Goal: Task Accomplishment & Management: Manage account settings

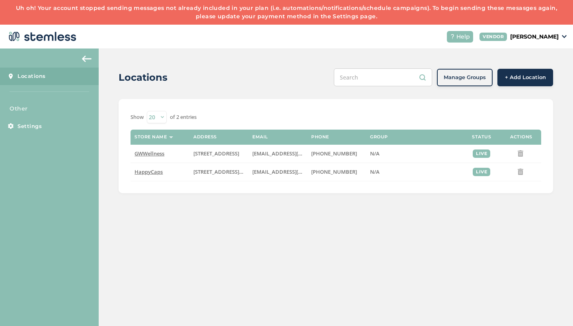
click at [273, 16] on link "Uh oh! Your account stopped sending messages not already included in your plan …" at bounding box center [286, 12] width 541 height 16
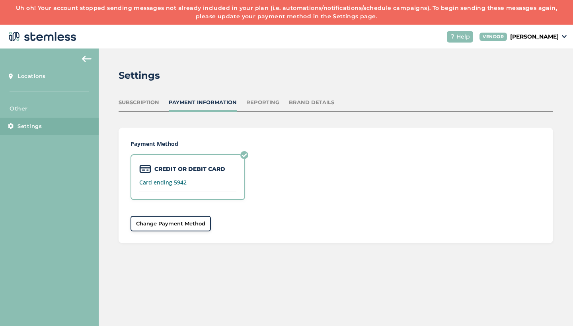
click at [142, 101] on div "Subscription" at bounding box center [139, 103] width 41 height 8
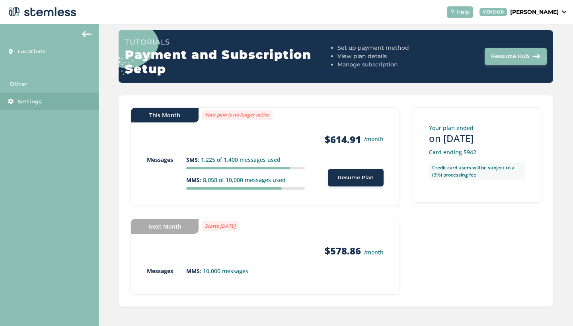
scroll to position [25, 0]
click at [356, 177] on span "Resume Plan" at bounding box center [356, 178] width 36 height 8
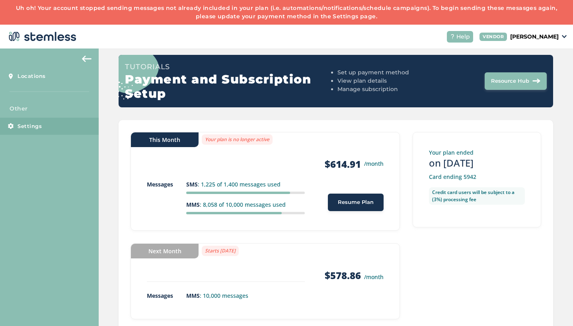
scroll to position [0, 0]
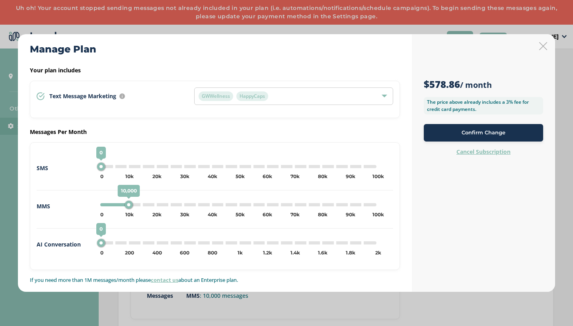
click at [474, 136] on span "Confirm Change" at bounding box center [484, 133] width 44 height 8
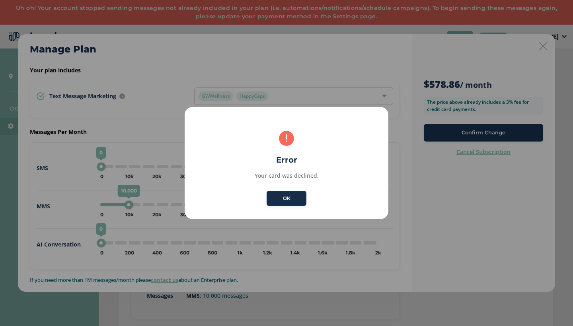
click at [293, 199] on button "OK" at bounding box center [287, 198] width 40 height 15
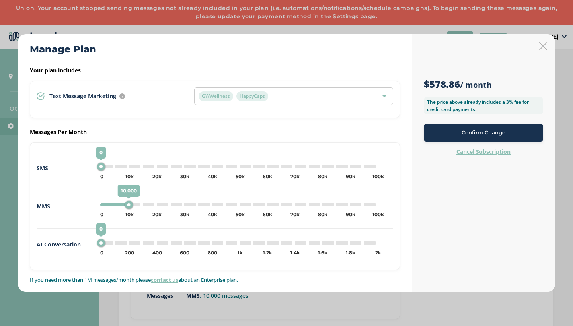
click at [483, 137] on span "Confirm Change" at bounding box center [484, 133] width 44 height 8
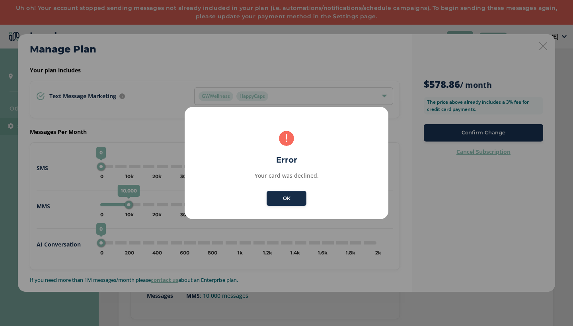
click at [287, 201] on button "OK" at bounding box center [287, 198] width 40 height 15
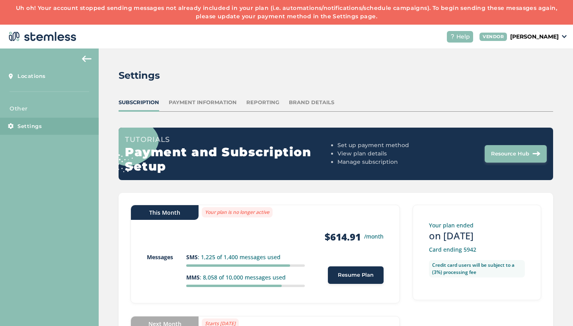
click at [348, 276] on span "Resume Plan" at bounding box center [356, 275] width 36 height 8
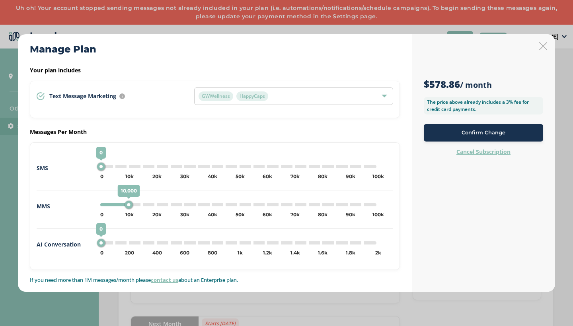
click at [494, 133] on span "Confirm Change" at bounding box center [484, 133] width 44 height 8
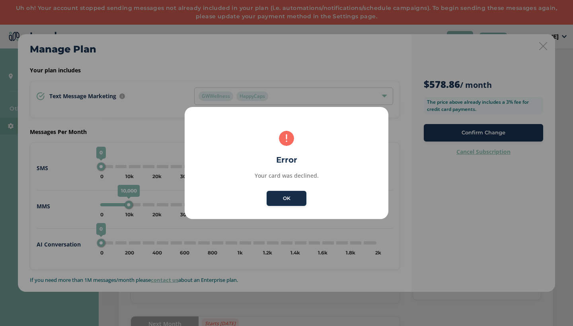
click at [294, 200] on button "OK" at bounding box center [287, 198] width 40 height 15
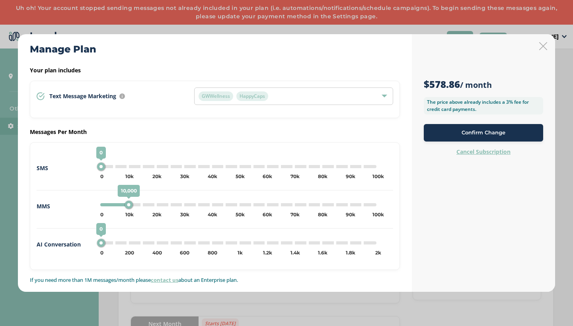
click at [545, 47] on icon at bounding box center [543, 46] width 8 height 8
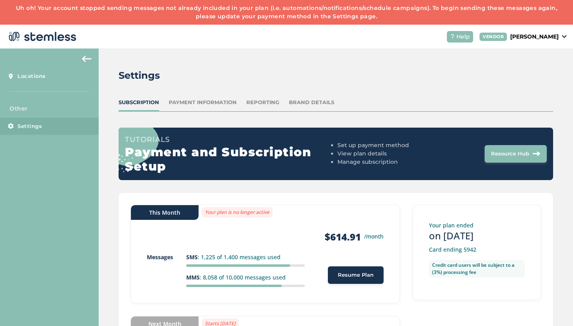
click at [21, 126] on span "Settings" at bounding box center [30, 127] width 24 height 8
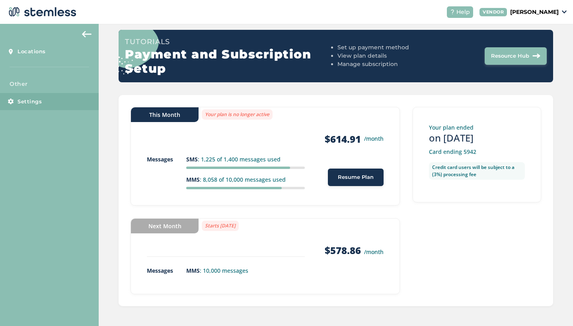
scroll to position [73, 0]
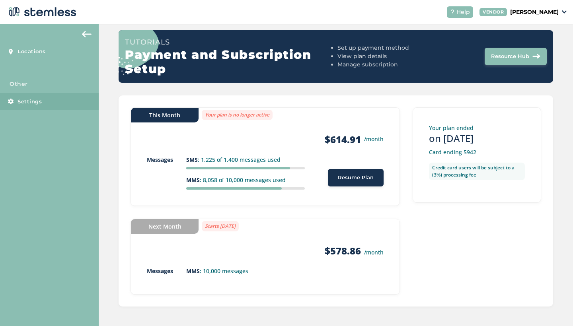
click at [505, 54] on span "Resource Hub" at bounding box center [510, 57] width 38 height 8
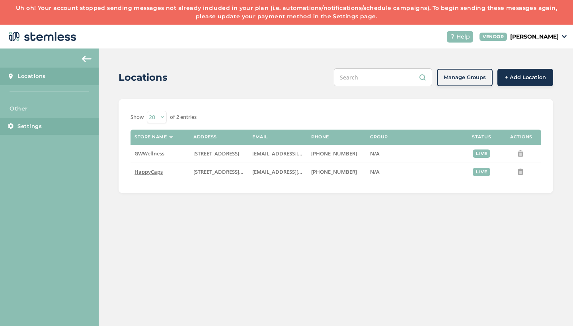
click at [39, 125] on span "Settings" at bounding box center [30, 127] width 24 height 8
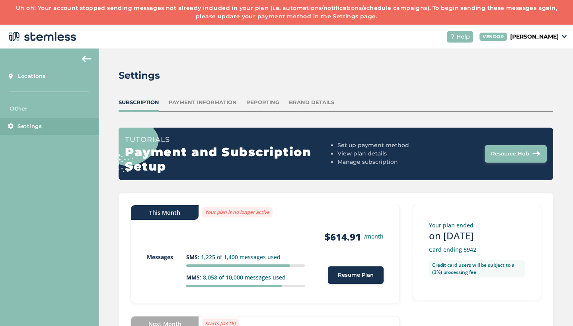
click at [197, 106] on div "Payment Information" at bounding box center [203, 103] width 68 height 8
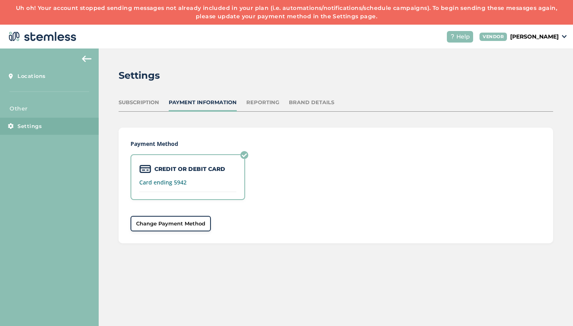
click at [191, 226] on span "Change Payment Method" at bounding box center [170, 224] width 69 height 8
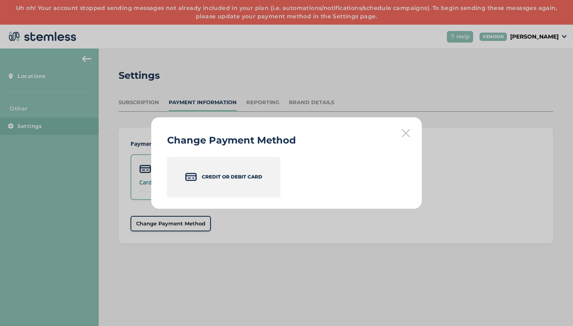
click at [237, 184] on div "Credit or Debit Card" at bounding box center [223, 177] width 113 height 40
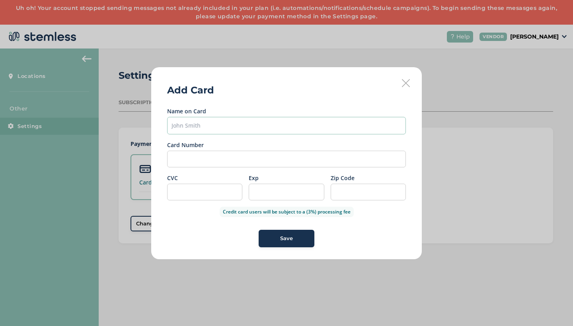
click at [240, 129] on input "text" at bounding box center [286, 126] width 239 height 18
type input "[PERSON_NAME]"
click at [204, 187] on div at bounding box center [204, 192] width 75 height 17
click at [301, 240] on div "Save" at bounding box center [286, 239] width 43 height 8
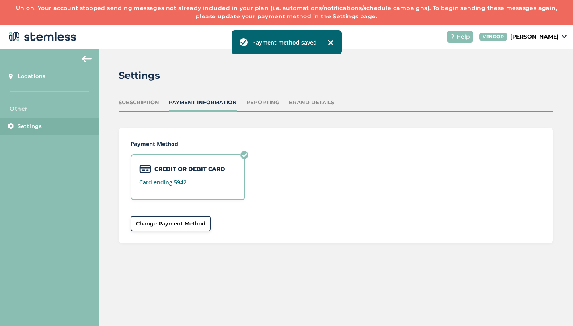
click at [144, 100] on div "Subscription" at bounding box center [139, 103] width 41 height 8
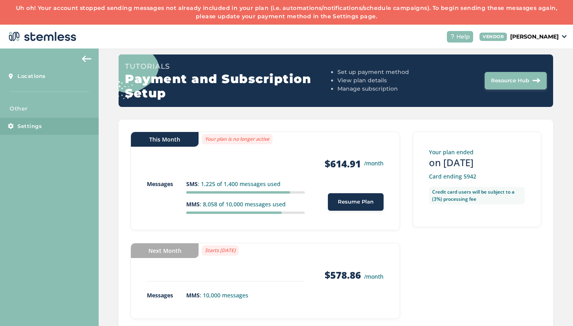
scroll to position [73, 0]
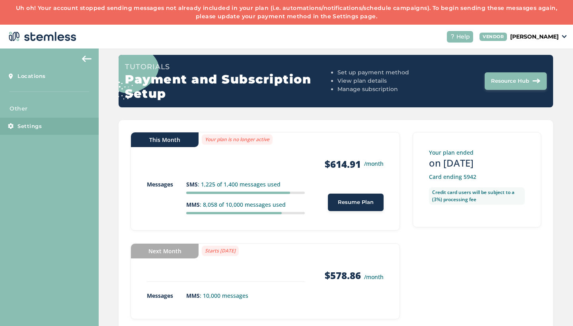
click at [363, 203] on span "Resume Plan" at bounding box center [356, 203] width 36 height 8
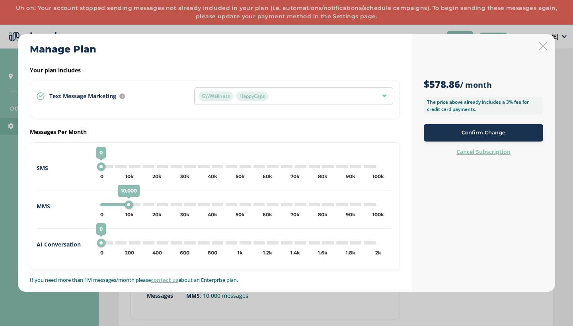
click at [451, 137] on div "Confirm Change" at bounding box center [483, 133] width 107 height 8
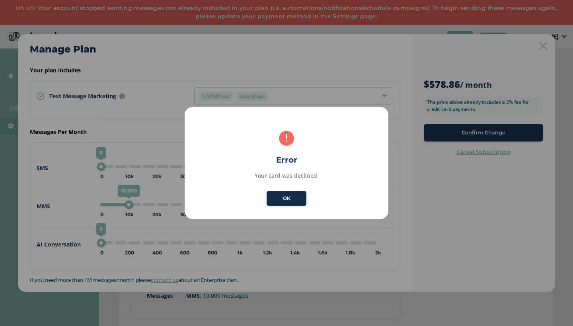
click at [297, 198] on button "OK" at bounding box center [287, 198] width 40 height 15
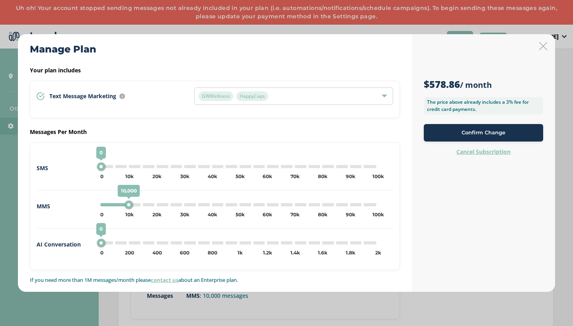
click at [541, 48] on icon at bounding box center [543, 46] width 8 height 8
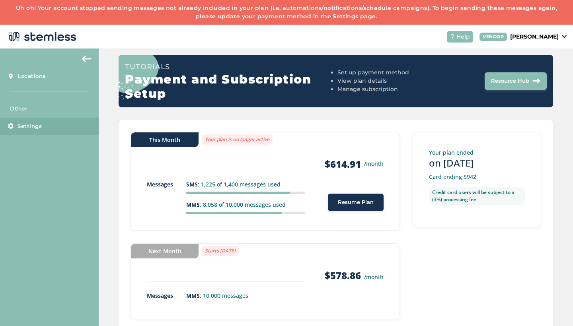
click at [365, 205] on span "Resume Plan" at bounding box center [356, 203] width 36 height 8
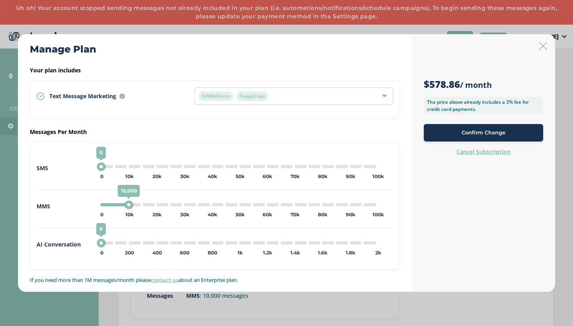
click at [106, 167] on div "0 0 5k 10k 15k 20k 25k 30k 35k 40k 45k 50k 55k 60k 65k 70k 75k 80k 85k 90k 95k …" at bounding box center [238, 166] width 276 height 3
click at [108, 168] on div "0 0 5k 10k 15k 20k 25k 30k 35k 40k 45k 50k 55k 60k 65k 70k 75k 80k 85k 90k 95k …" at bounding box center [238, 166] width 276 height 3
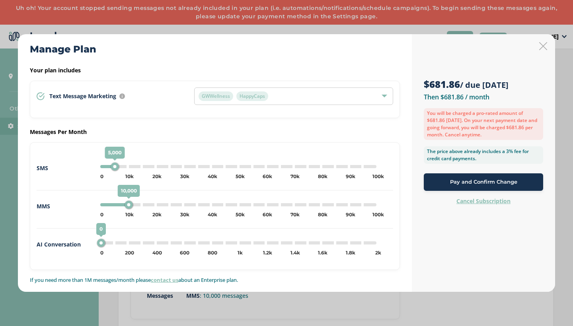
click at [103, 167] on div "5,000 0 5k 10k 15k 20k 25k 30k 35k 40k 45k 50k 55k 60k 65k 70k 75k 80k 85k 90k …" at bounding box center [238, 166] width 276 height 3
type input "0"
click at [488, 183] on span "Pay and Confirm Change" at bounding box center [483, 182] width 67 height 8
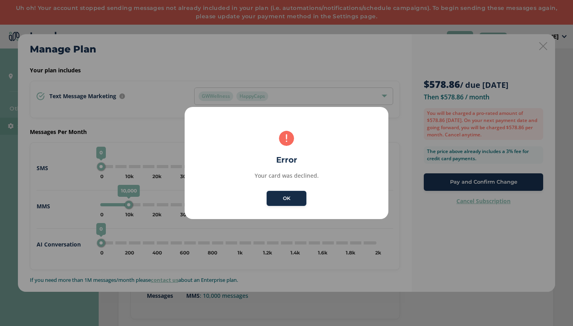
click at [297, 197] on button "OK" at bounding box center [287, 198] width 40 height 15
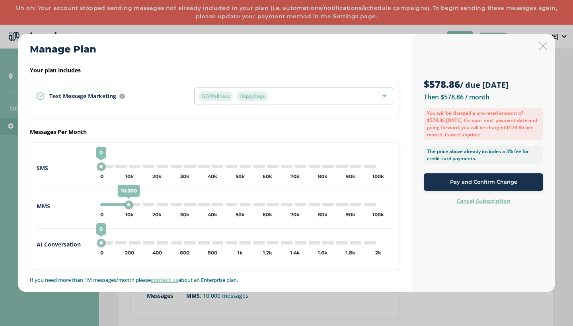
click at [545, 45] on icon at bounding box center [543, 46] width 8 height 8
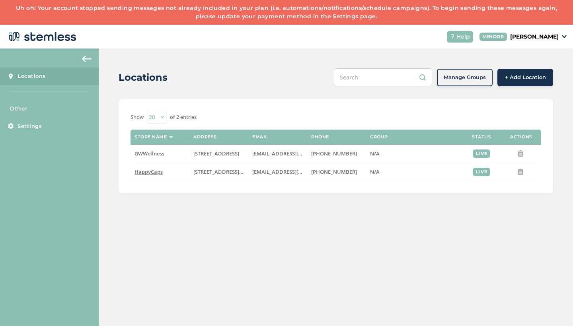
click at [306, 17] on link "Uh oh! Your account stopped sending messages not already included in your plan …" at bounding box center [286, 12] width 541 height 16
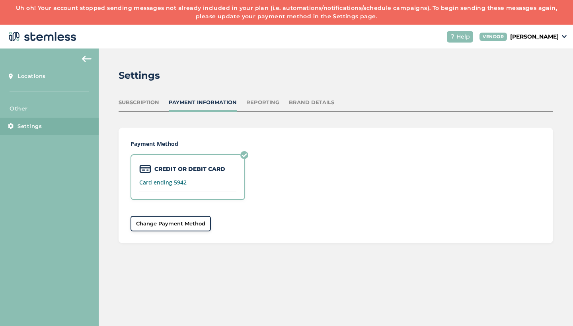
click at [142, 104] on div "Subscription" at bounding box center [139, 103] width 41 height 8
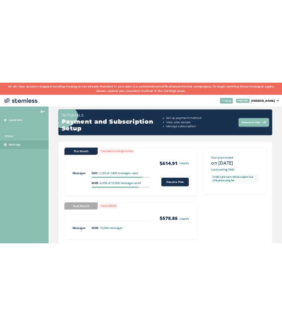
scroll to position [73, 0]
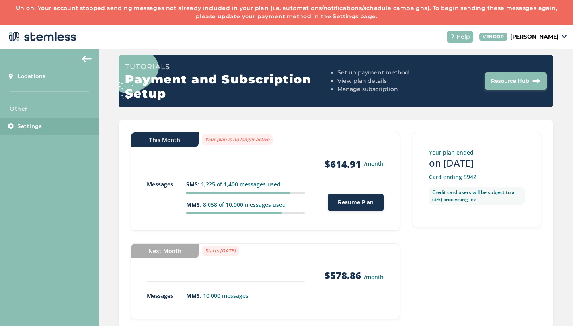
click at [347, 207] on button "Resume Plan" at bounding box center [356, 203] width 56 height 18
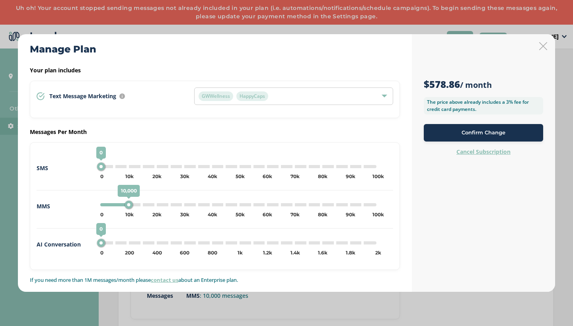
click at [450, 133] on div "Confirm Change" at bounding box center [483, 133] width 107 height 8
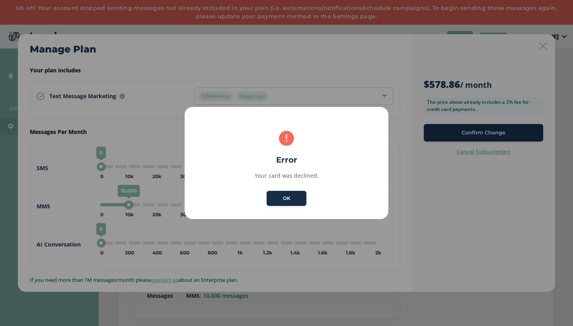
click at [292, 196] on button "OK" at bounding box center [287, 198] width 40 height 15
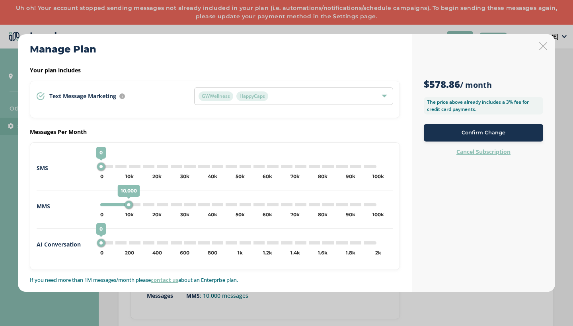
click at [544, 48] on icon at bounding box center [543, 46] width 8 height 8
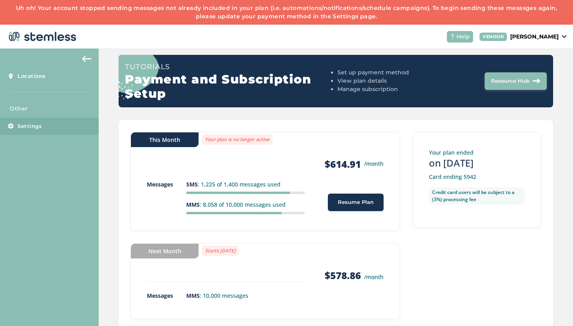
click at [365, 206] on button "Resume Plan" at bounding box center [356, 203] width 56 height 18
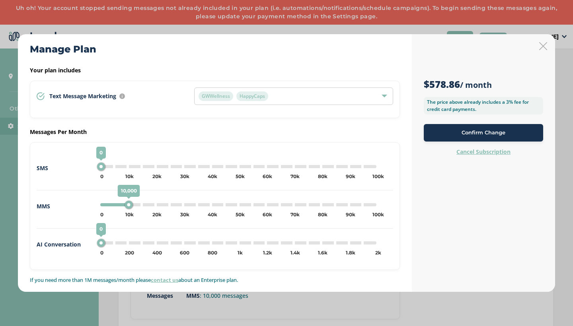
click at [107, 167] on div "0 0 5k 10k 15k 20k 25k 30k 35k 40k 45k 50k 55k 60k 65k 70k 75k 80k 85k 90k 95k …" at bounding box center [238, 166] width 276 height 3
click at [111, 167] on div "0 0 5k 10k 15k 20k 25k 30k 35k 40k 45k 50k 55k 60k 65k 70k 75k 80k 85k 90k 95k …" at bounding box center [238, 166] width 276 height 3
type input "5000"
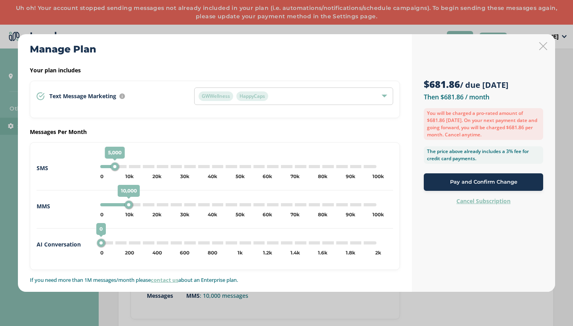
click at [478, 183] on span "Pay and Confirm Change" at bounding box center [483, 182] width 67 height 8
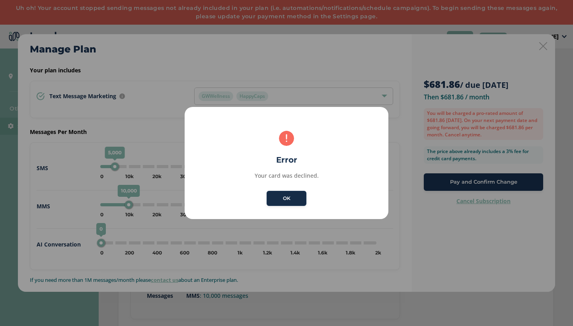
click at [290, 204] on button "OK" at bounding box center [287, 198] width 40 height 15
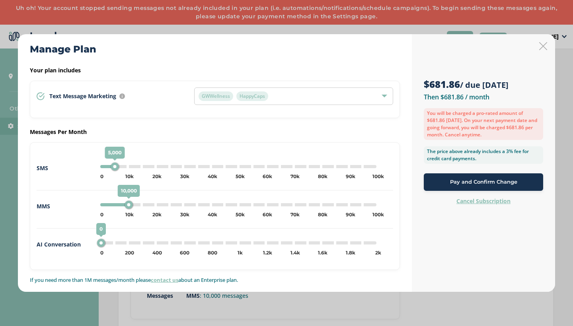
click at [544, 47] on icon at bounding box center [543, 46] width 8 height 8
